Goal: Task Accomplishment & Management: Use online tool/utility

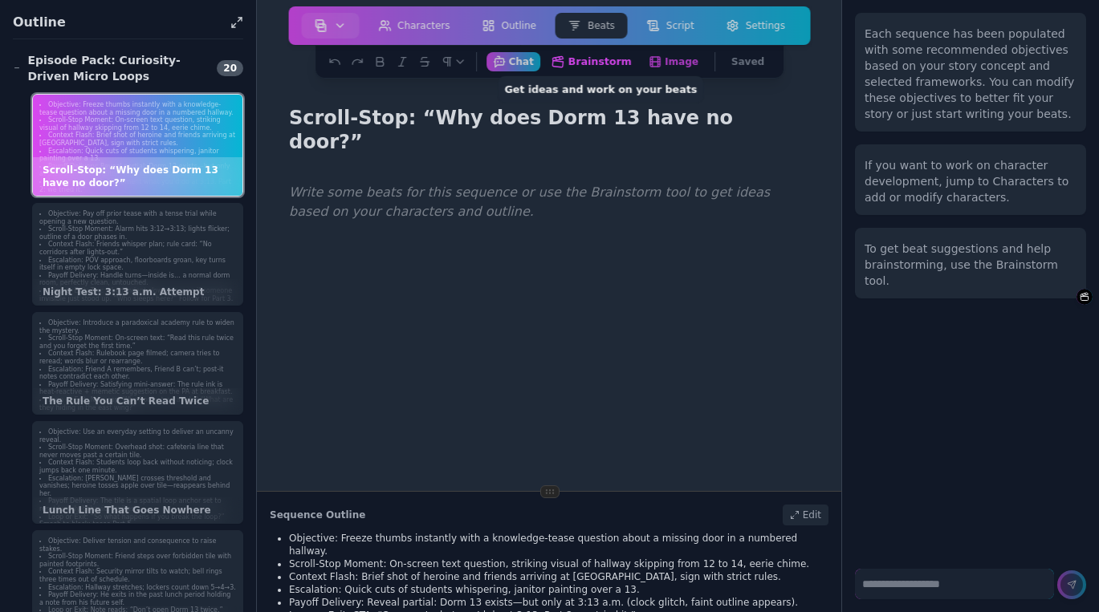
click at [586, 59] on button "Brainstorm Get ideas and work on your beats" at bounding box center [591, 61] width 94 height 20
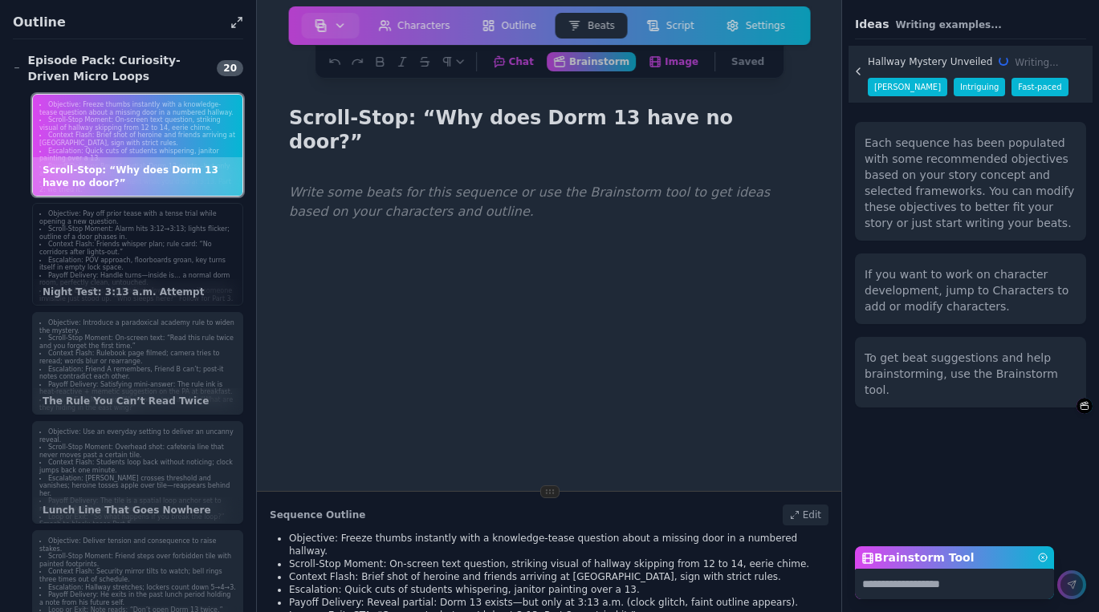
click at [157, 251] on li "Context Flash: Friends whisper plan; rule card: “No corridors after lights-out.”" at bounding box center [137, 248] width 197 height 15
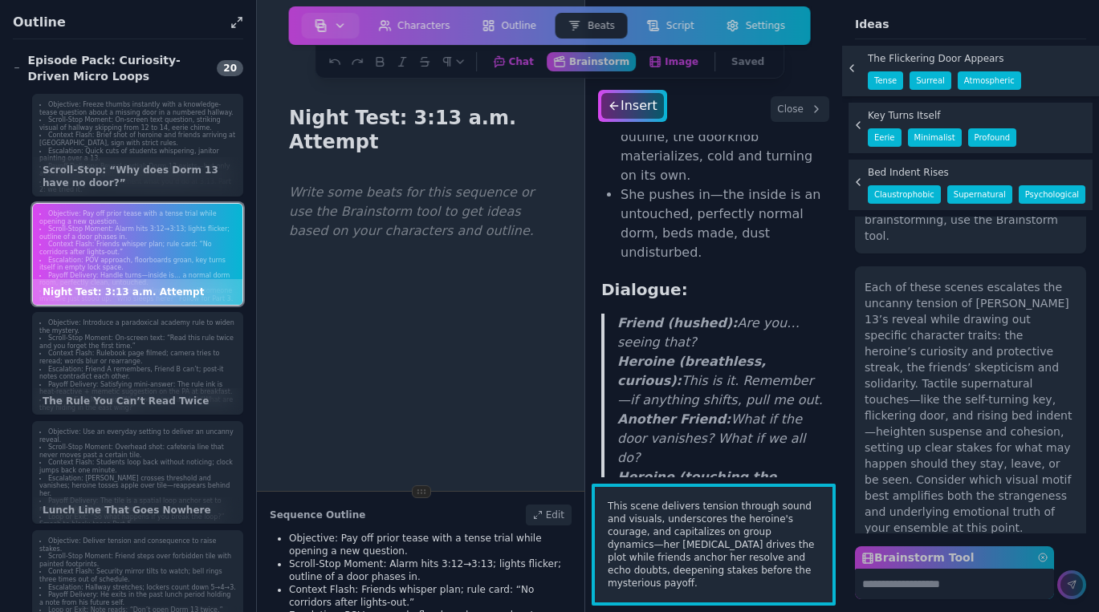
scroll to position [267, 0]
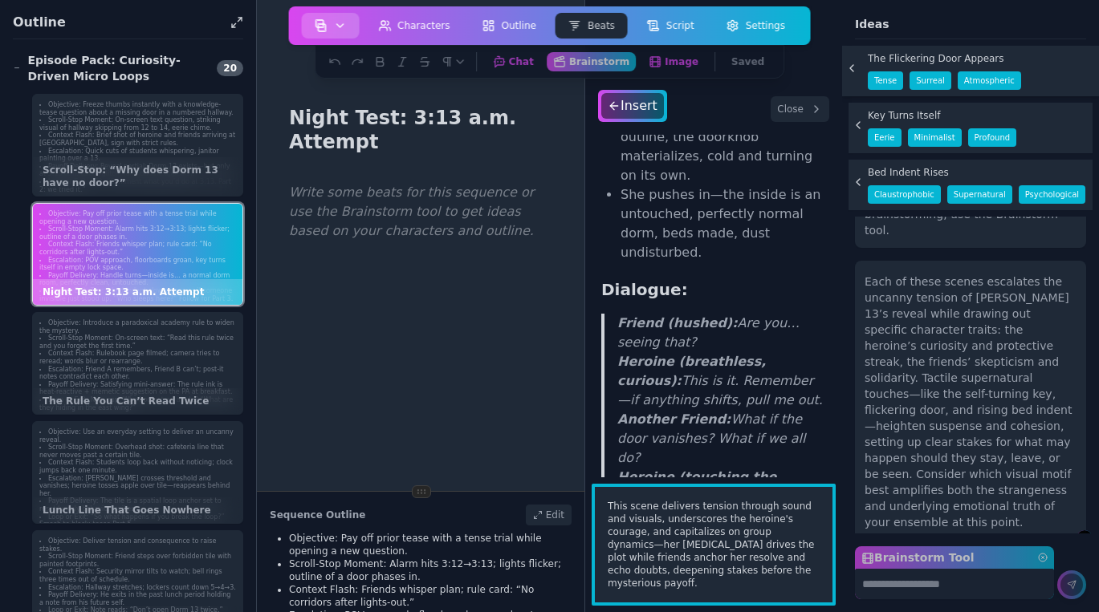
click at [326, 22] on img "button" at bounding box center [320, 25] width 13 height 13
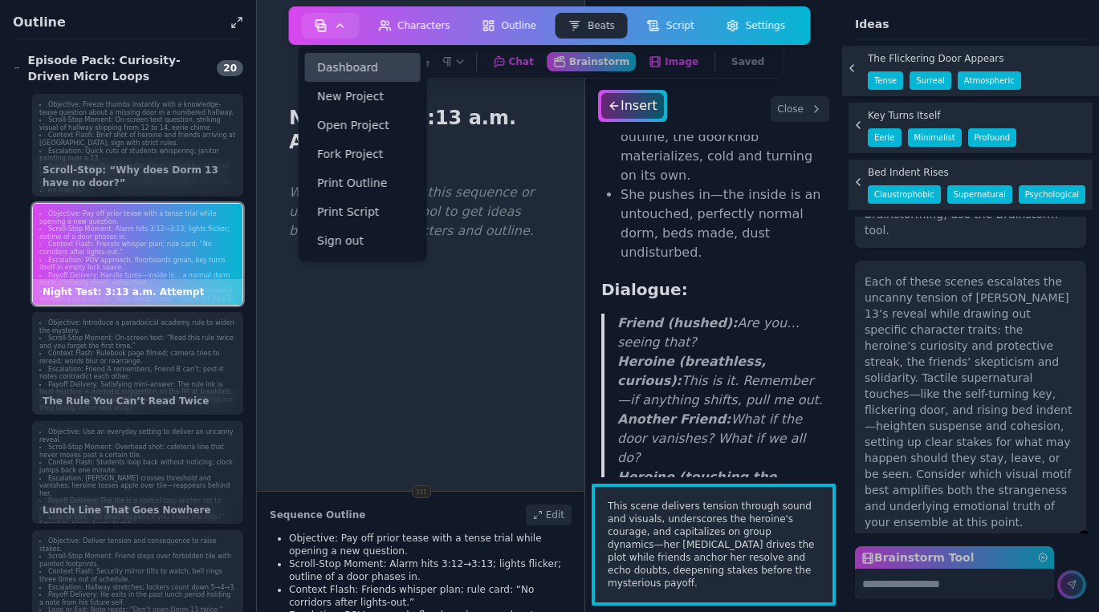
click at [356, 68] on link "Dashboard" at bounding box center [362, 67] width 116 height 29
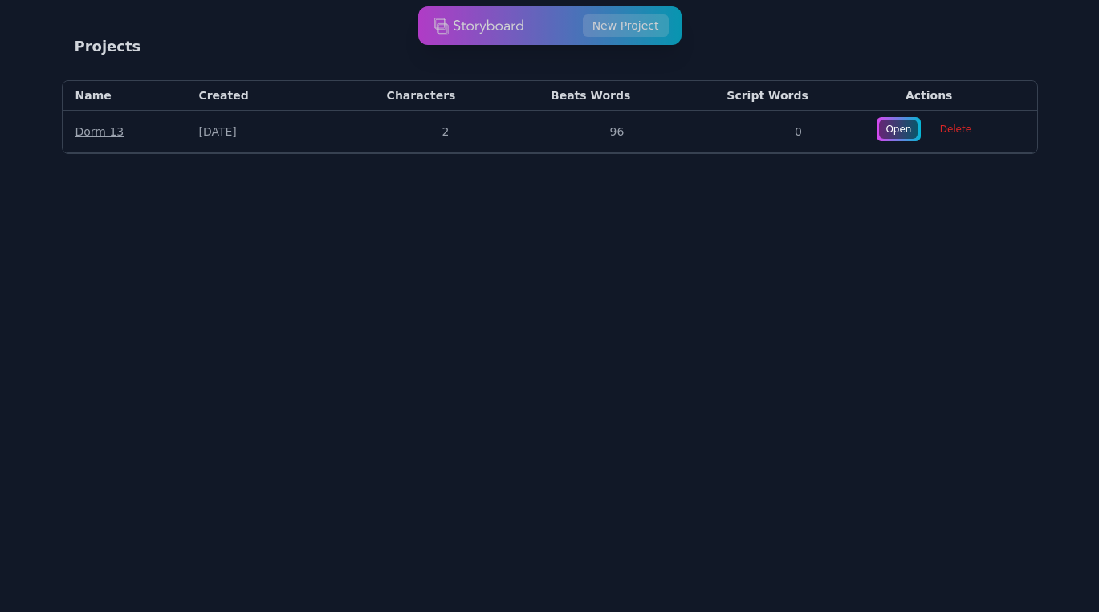
click at [329, 132] on td "2" at bounding box center [389, 132] width 156 height 43
click at [103, 131] on link "Dorm 13" at bounding box center [99, 131] width 49 height 13
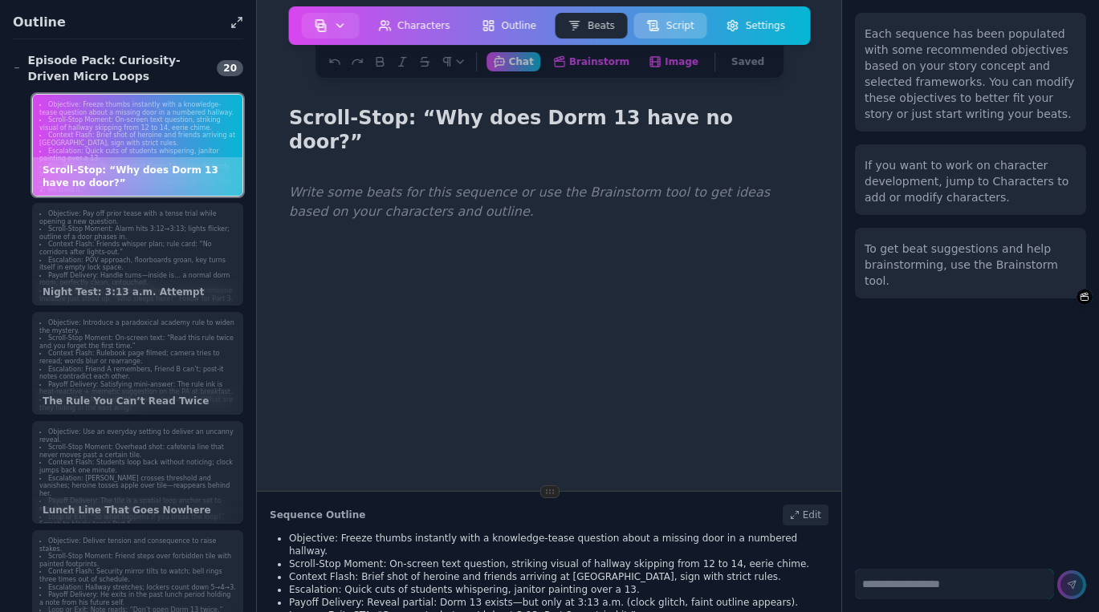
click at [664, 22] on button "Script" at bounding box center [670, 26] width 73 height 26
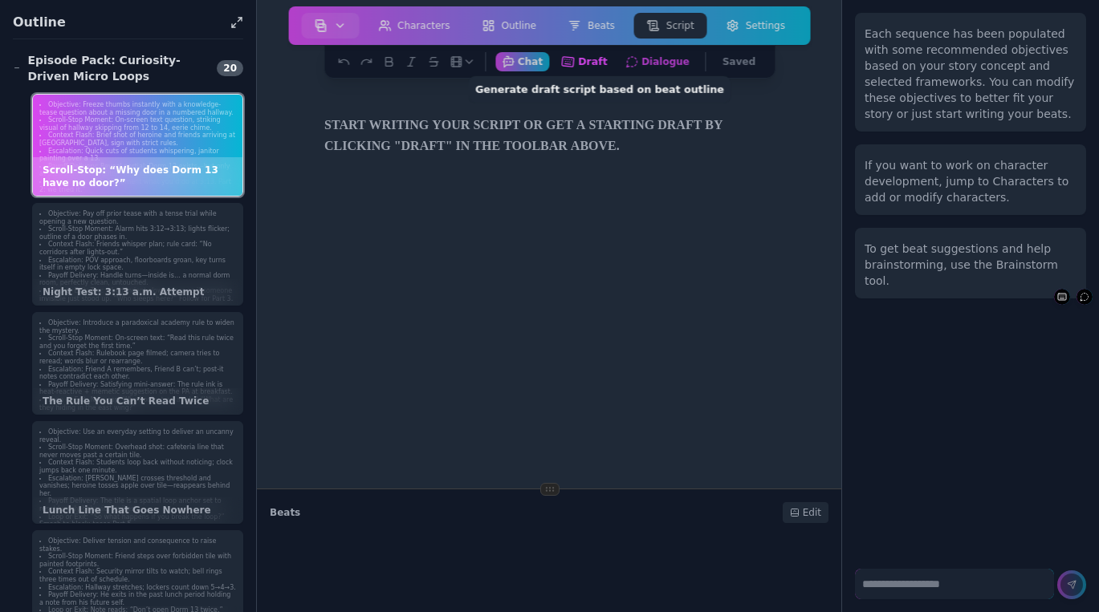
click at [587, 61] on button "Draft Generate draft script based on beat outline" at bounding box center [583, 61] width 59 height 20
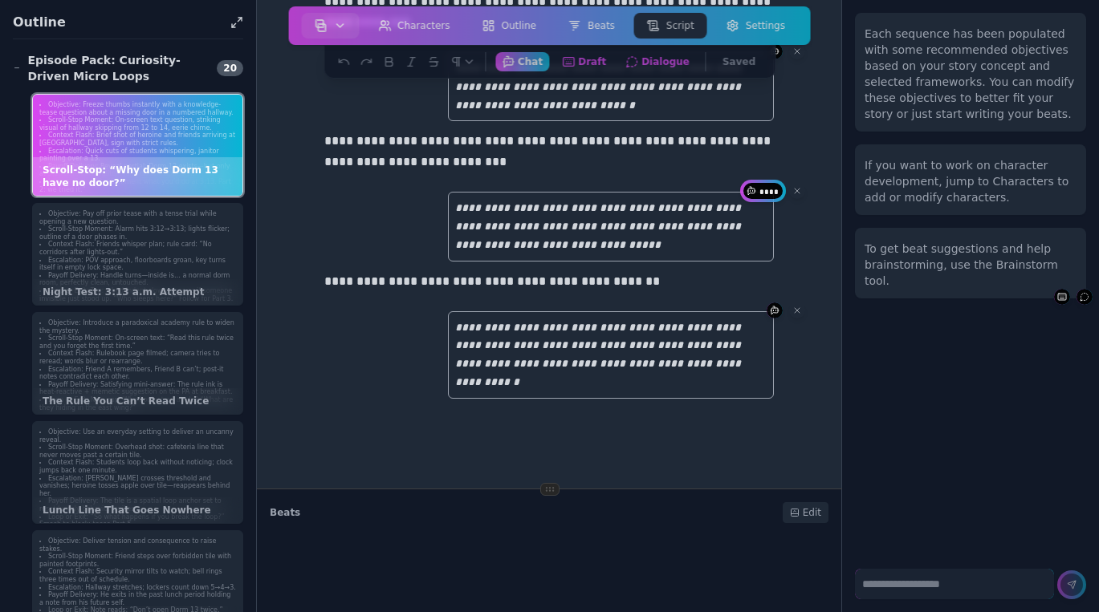
scroll to position [1429, 0]
